Goal: Information Seeking & Learning: Learn about a topic

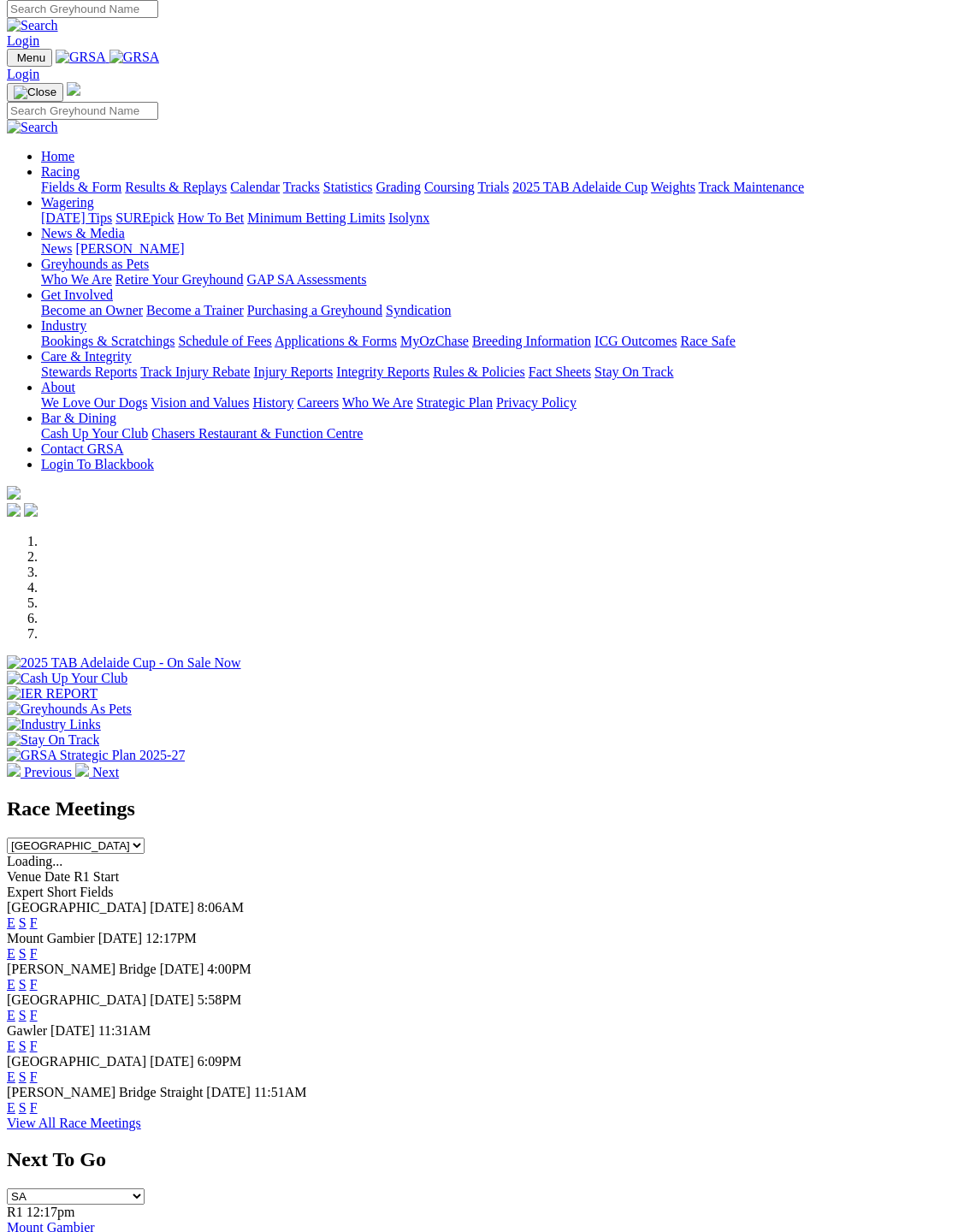
scroll to position [7, 0]
click at [38, 946] on link "F" at bounding box center [34, 952] width 8 height 14
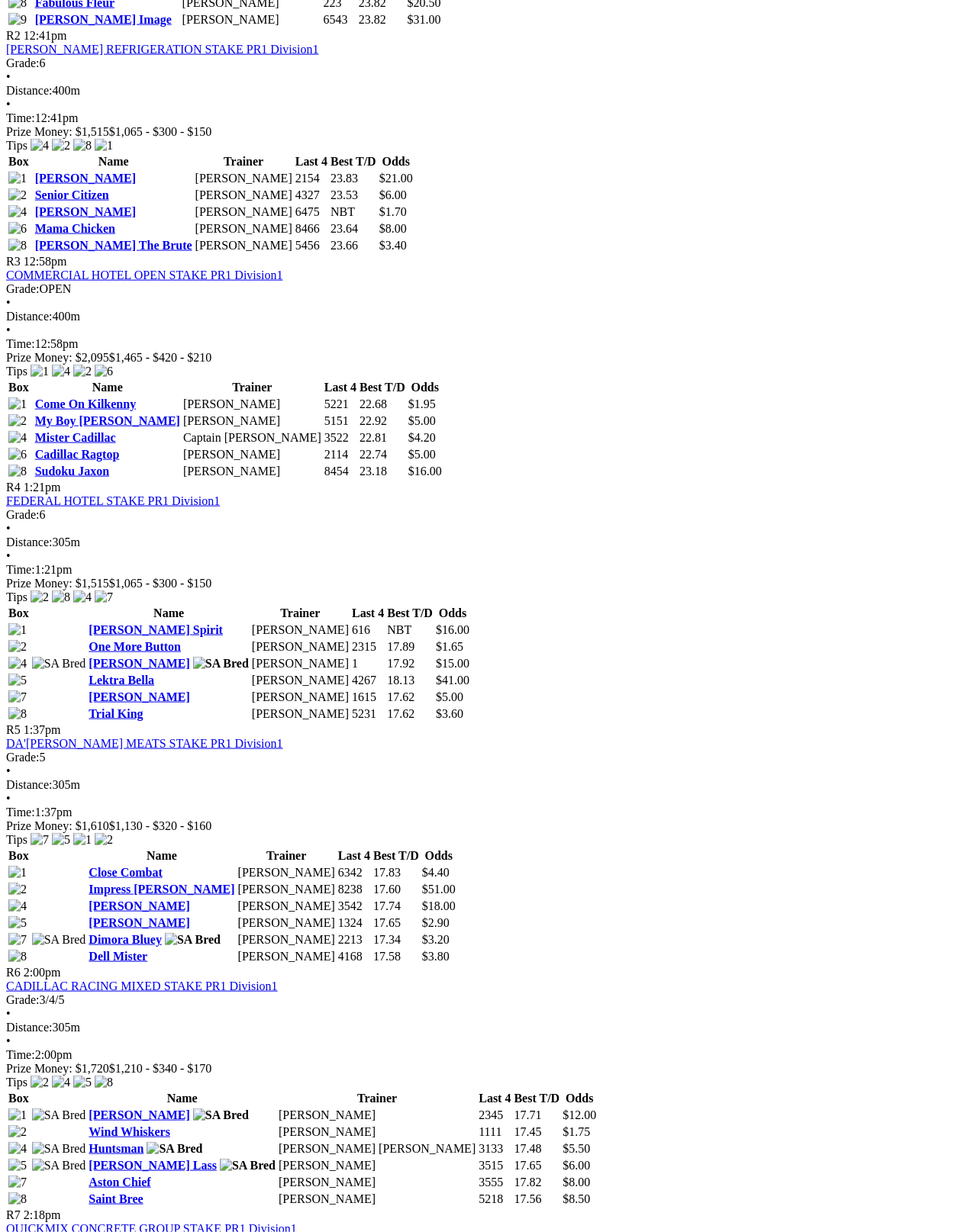
scroll to position [1027, 0]
click at [217, 1158] on link "Compton Lass" at bounding box center [152, 1164] width 128 height 13
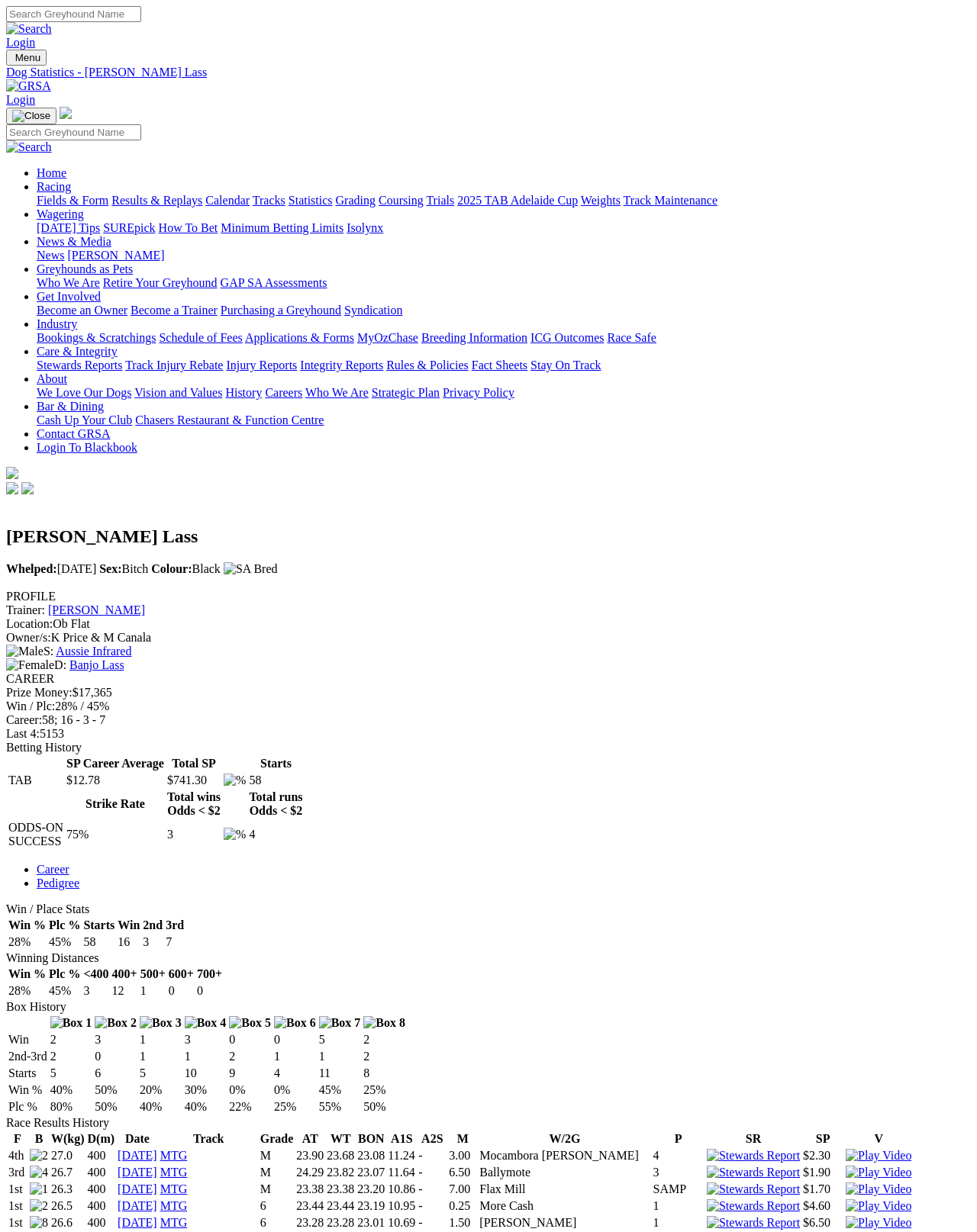
scroll to position [8, 0]
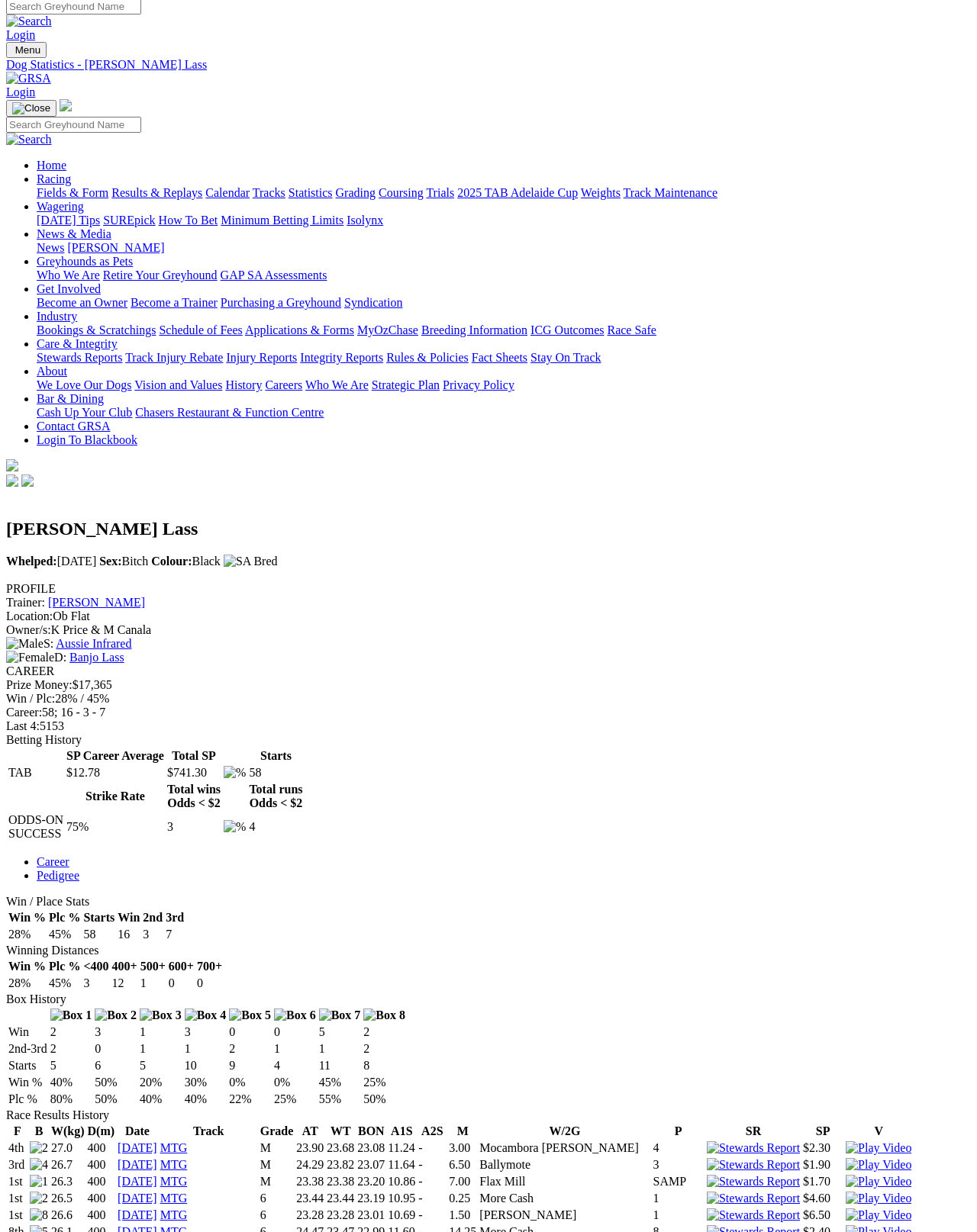
click at [125, 651] on link "Banjo Lass" at bounding box center [97, 657] width 55 height 13
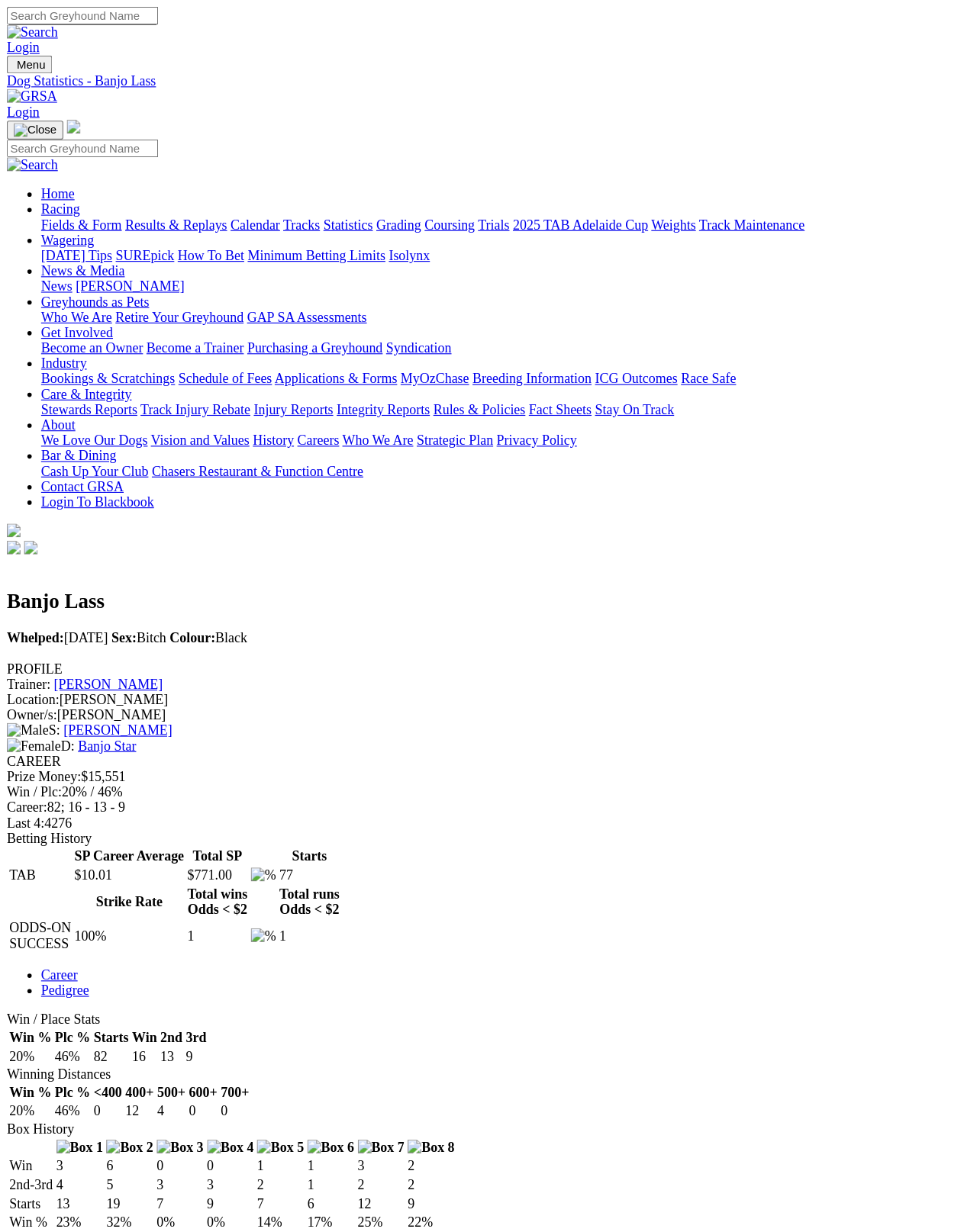
scroll to position [8, 0]
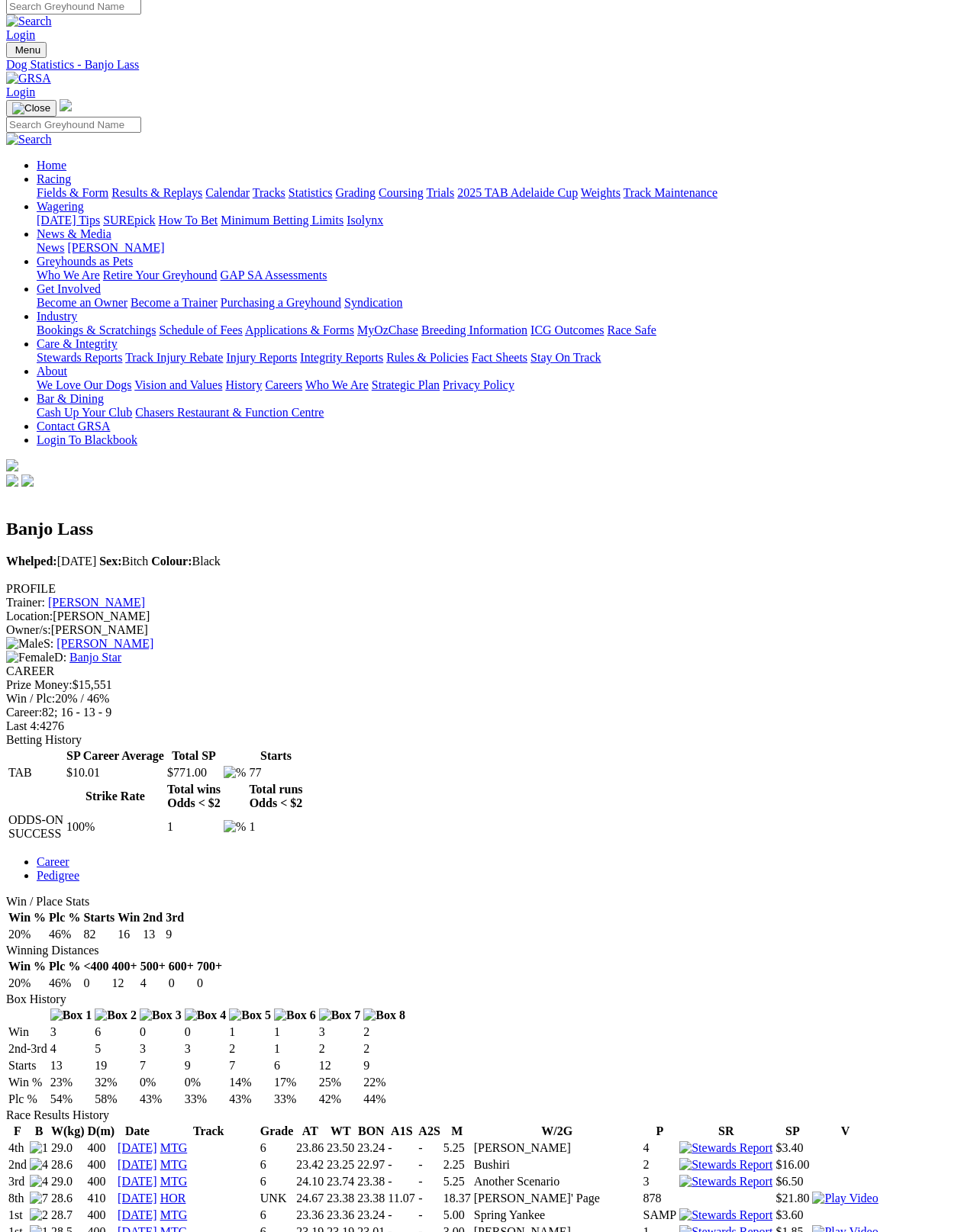
click at [157, 582] on div "PROFILE Trainer: Dita Mitchell Location: Gifford Hill Owner/s: Dita Mitchell S:…" at bounding box center [488, 623] width 965 height 83
click at [145, 596] on link "[PERSON_NAME]" at bounding box center [96, 602] width 97 height 13
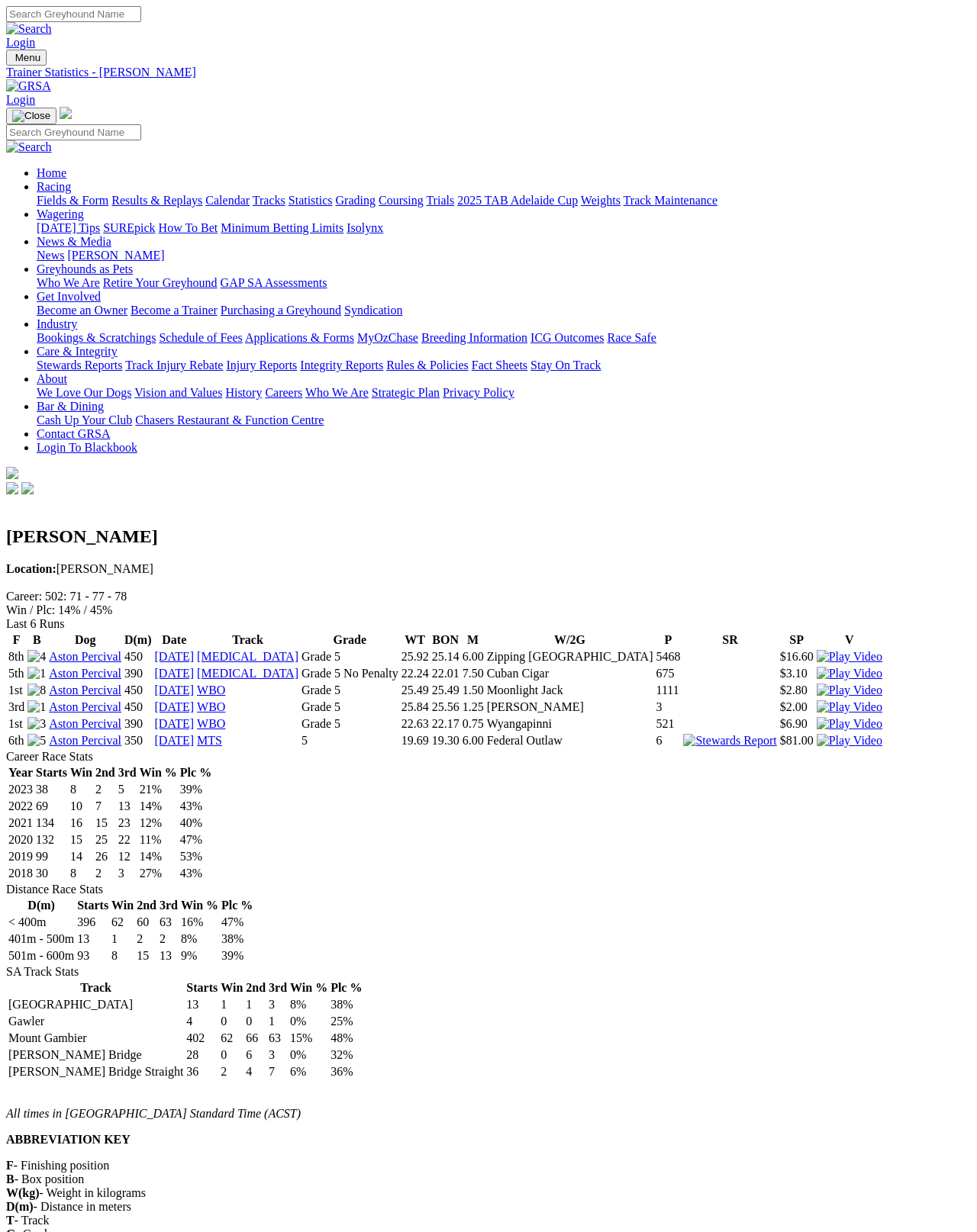
scroll to position [8, 0]
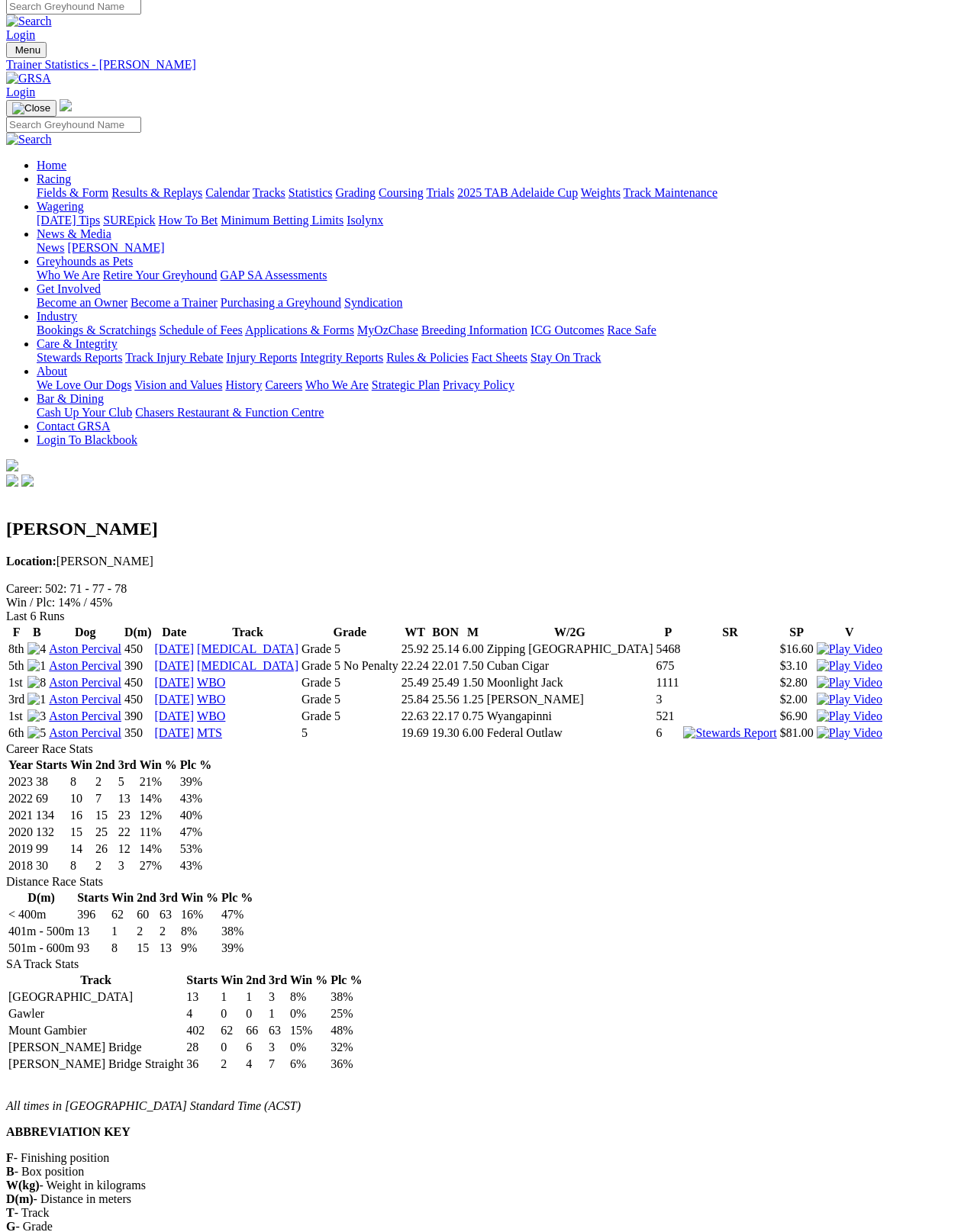
click at [103, 709] on link "Aston Percival" at bounding box center [85, 715] width 72 height 13
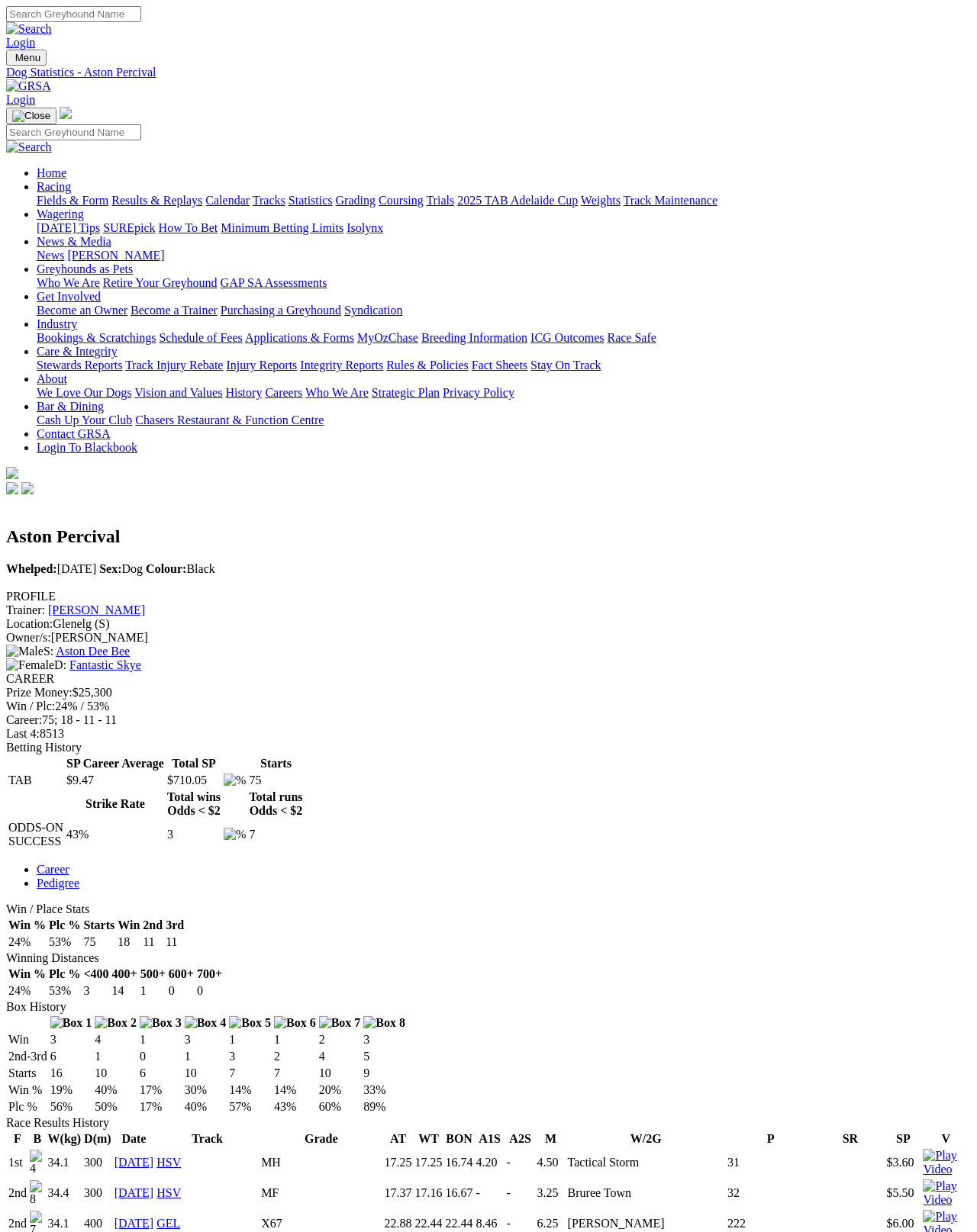
click at [145, 604] on link "Brian Weis" at bounding box center [96, 610] width 97 height 13
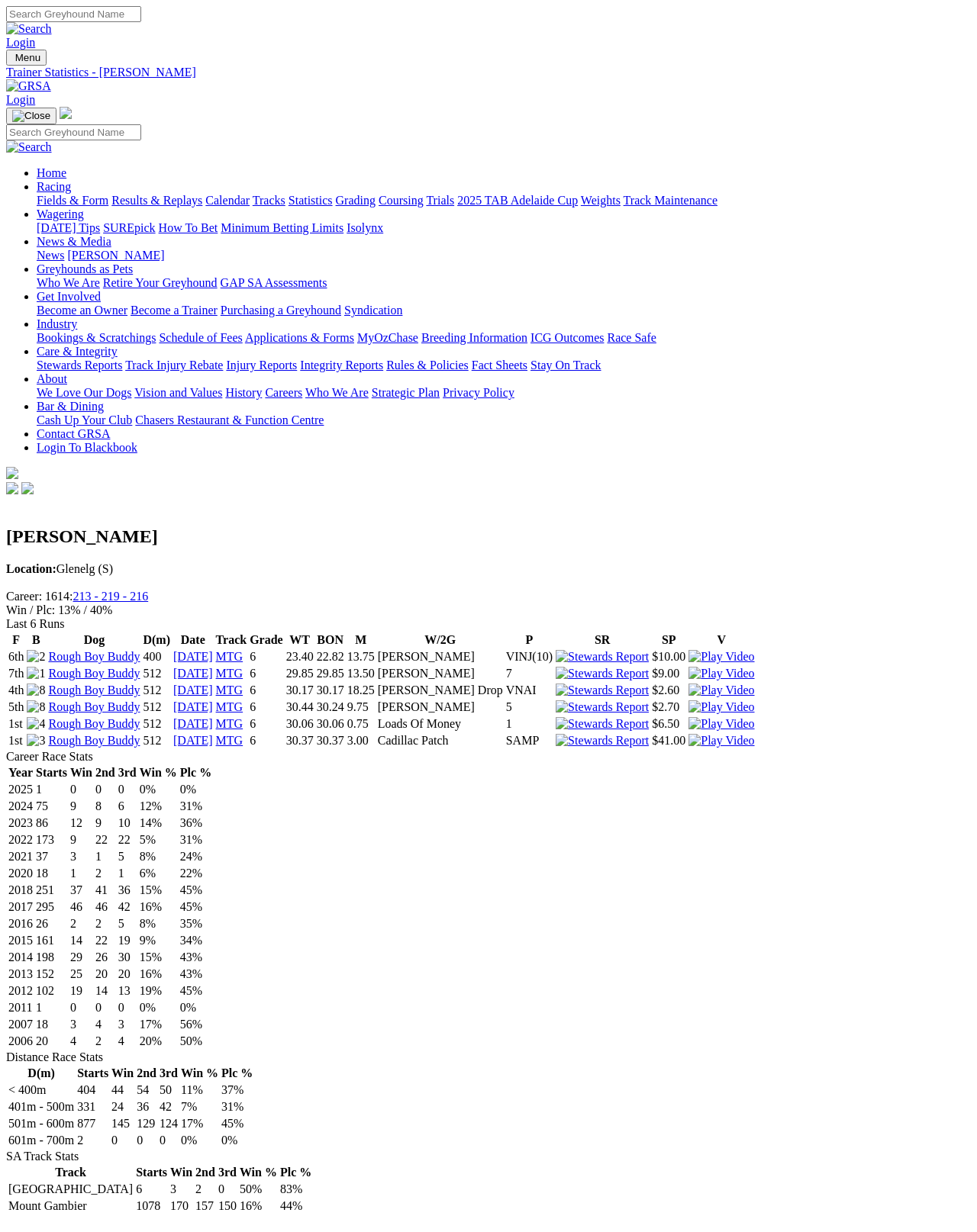
scroll to position [8, 0]
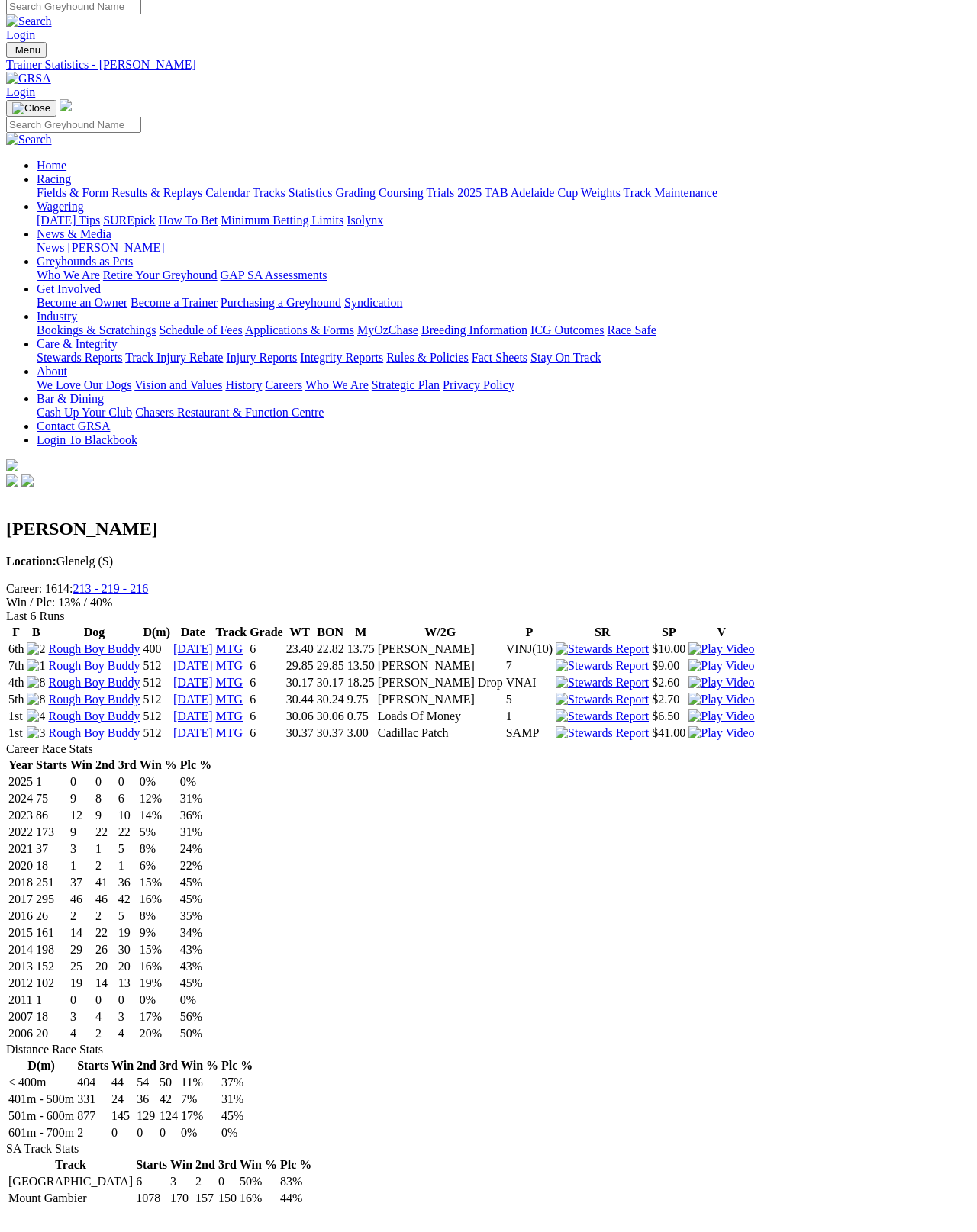
click at [108, 726] on link "Rough Boy Buddy" at bounding box center [94, 732] width 91 height 13
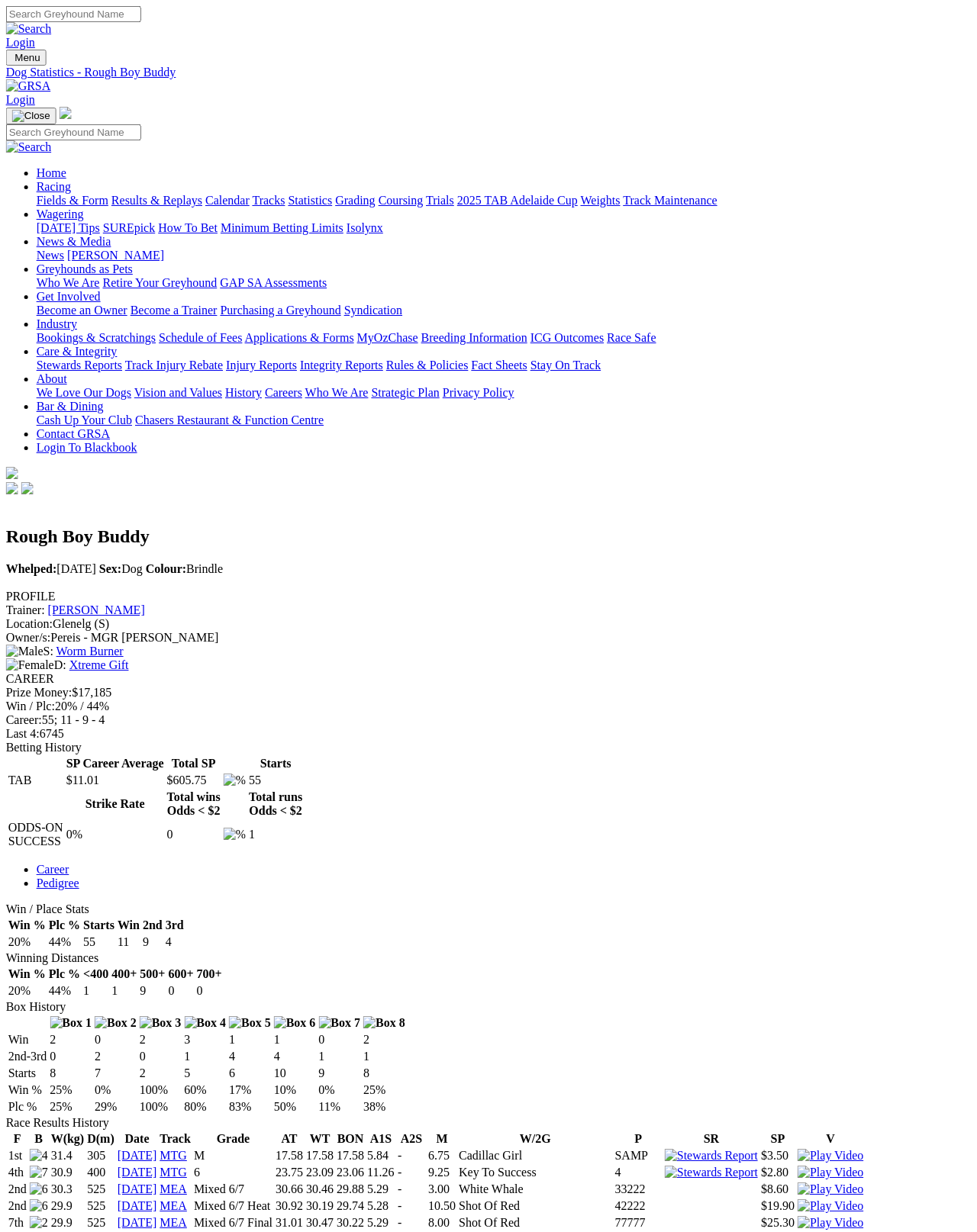
scroll to position [0, 81]
